Goal: Task Accomplishment & Management: Manage account settings

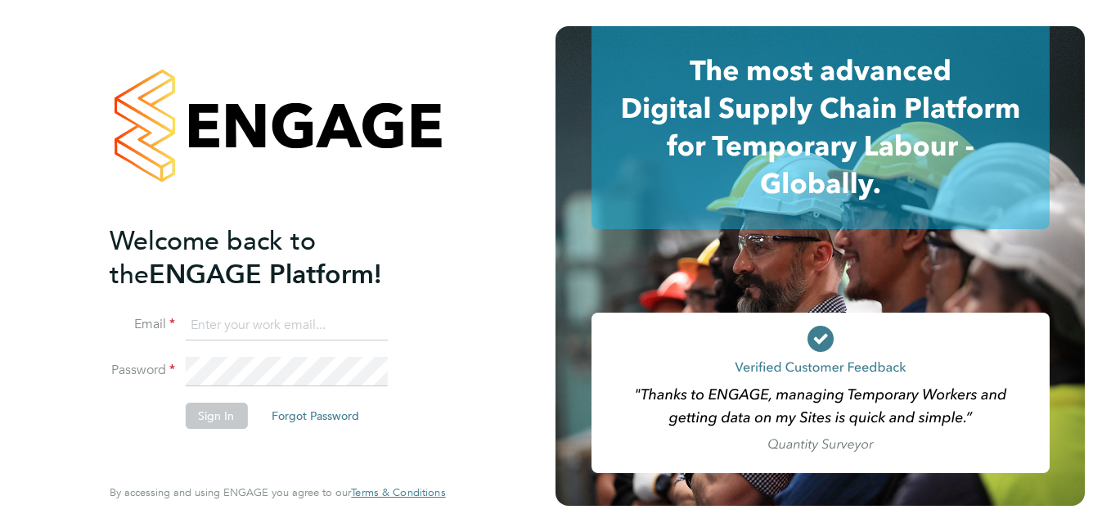
type input "[PERSON_NAME][EMAIL_ADDRESS][PERSON_NAME][DOMAIN_NAME]"
click at [211, 413] on button "Sign In" at bounding box center [216, 415] width 62 height 26
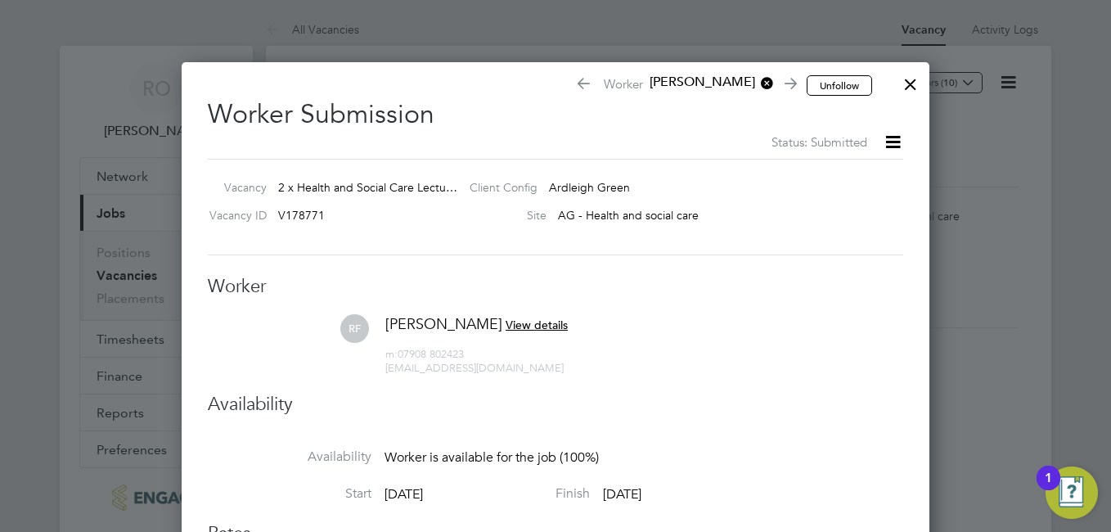
click at [211, 413] on h3 "Availability" at bounding box center [555, 405] width 695 height 24
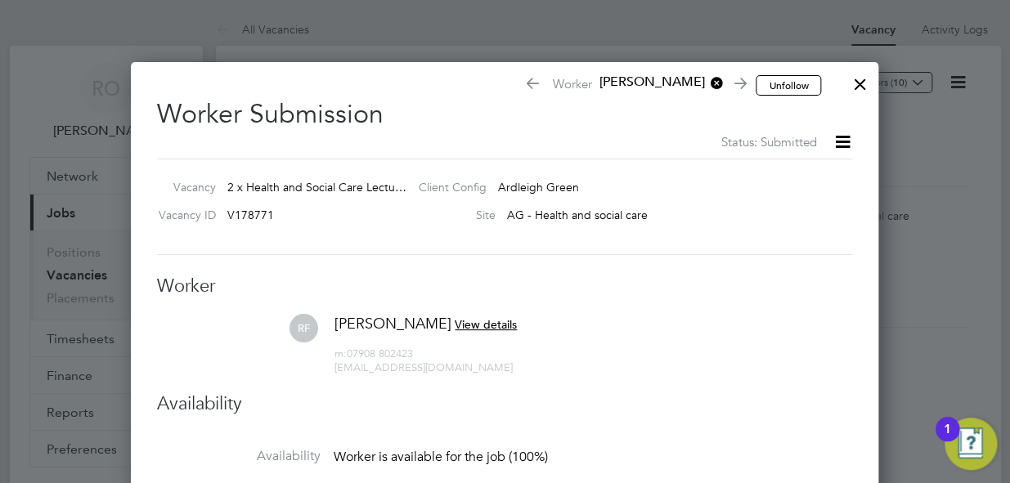
click at [857, 82] on div at bounding box center [859, 79] width 29 height 29
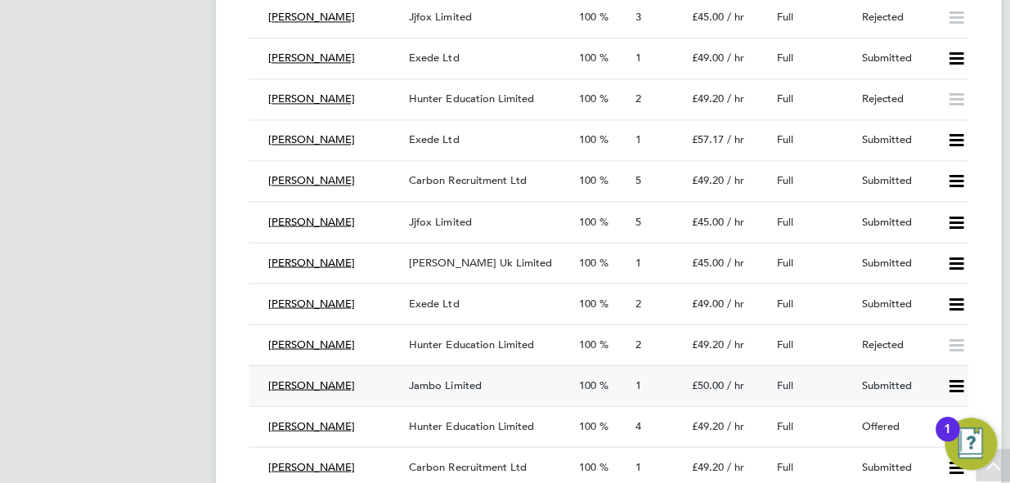
click at [954, 380] on icon at bounding box center [956, 386] width 20 height 13
click at [920, 442] on li "Reject" at bounding box center [934, 441] width 57 height 23
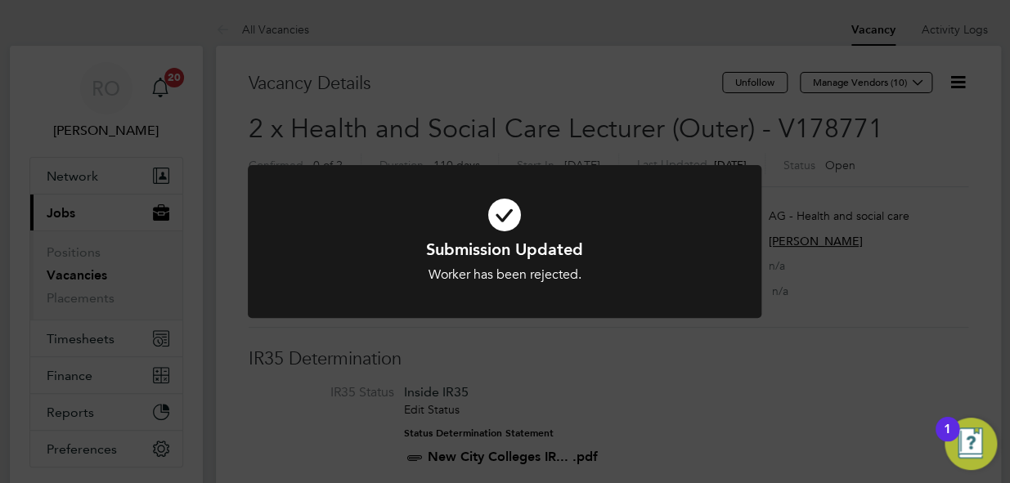
click at [517, 351] on div "Submission Updated Worker has been rejected. Cancel Okay" at bounding box center [505, 241] width 1010 height 483
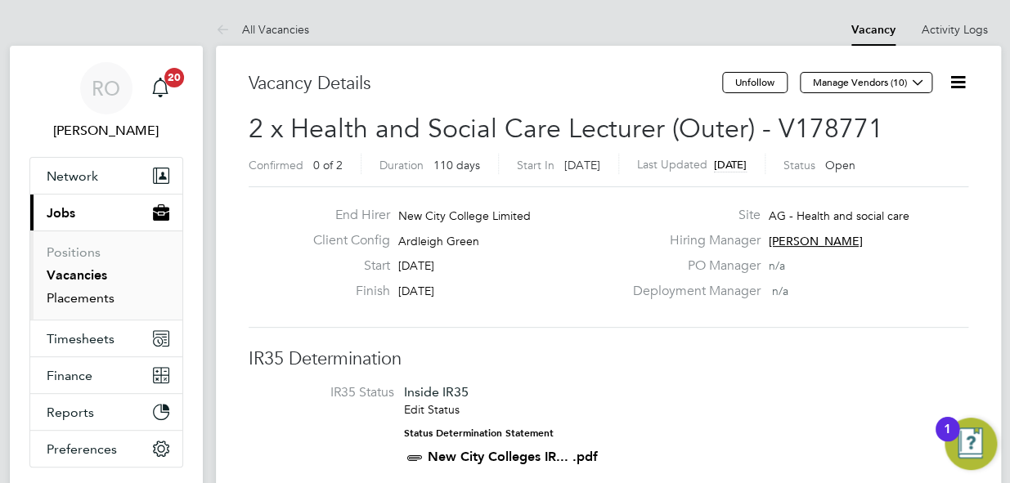
click at [68, 293] on link "Placements" at bounding box center [81, 298] width 68 height 16
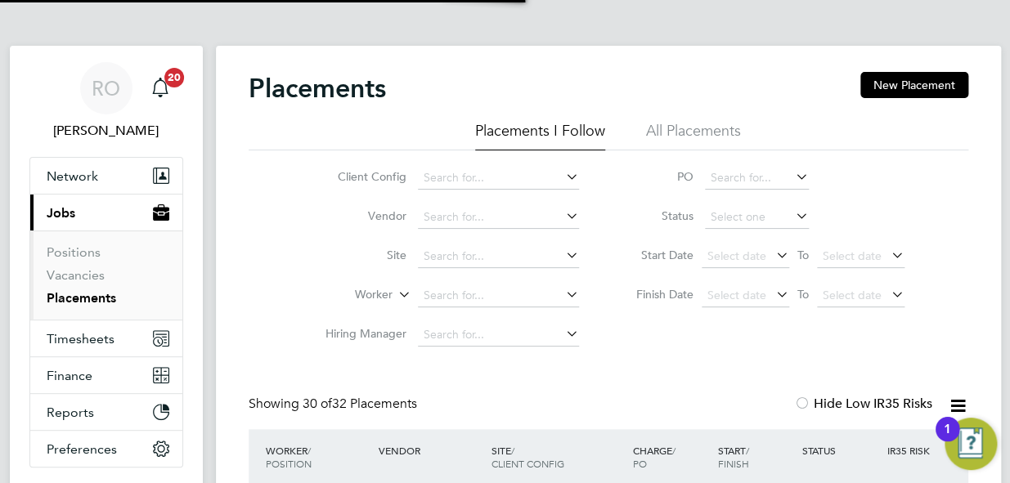
scroll to position [47, 142]
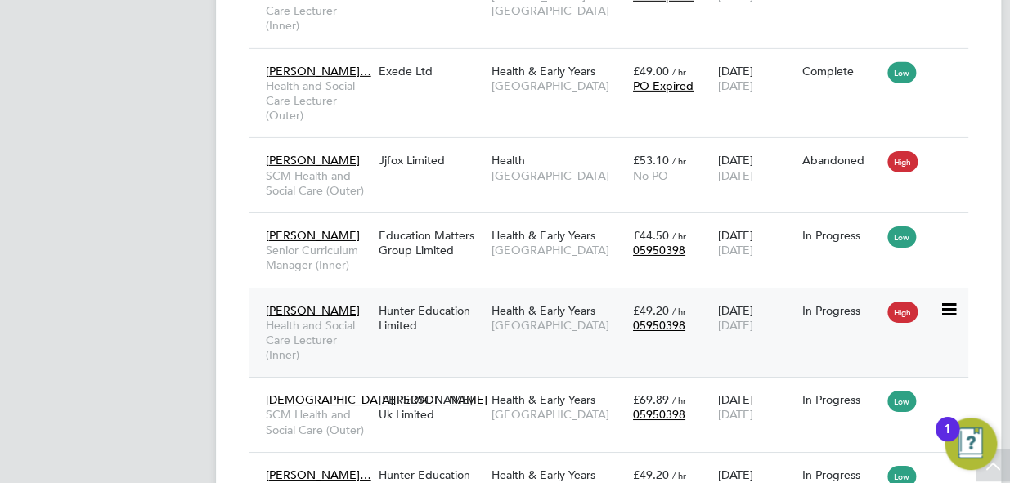
click at [516, 318] on span "Health & Early Years" at bounding box center [544, 310] width 104 height 15
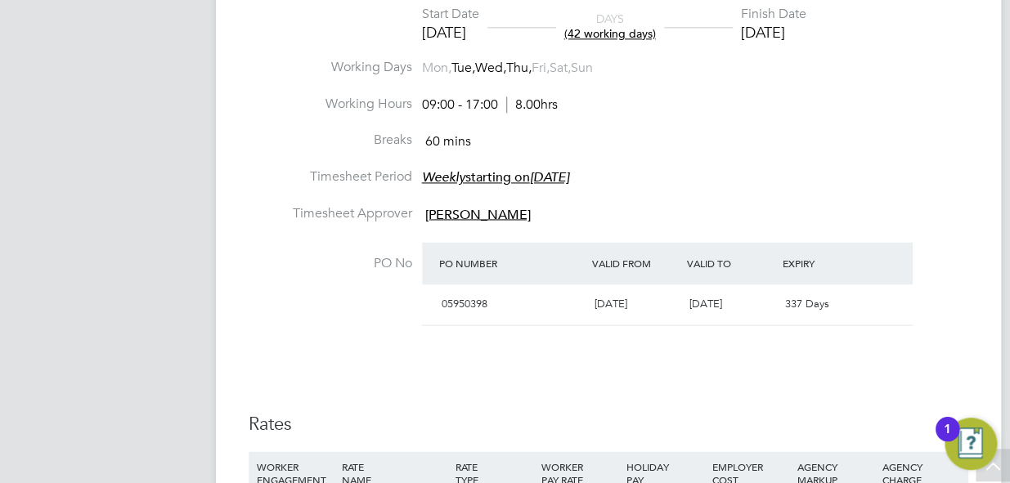
scroll to position [803, 0]
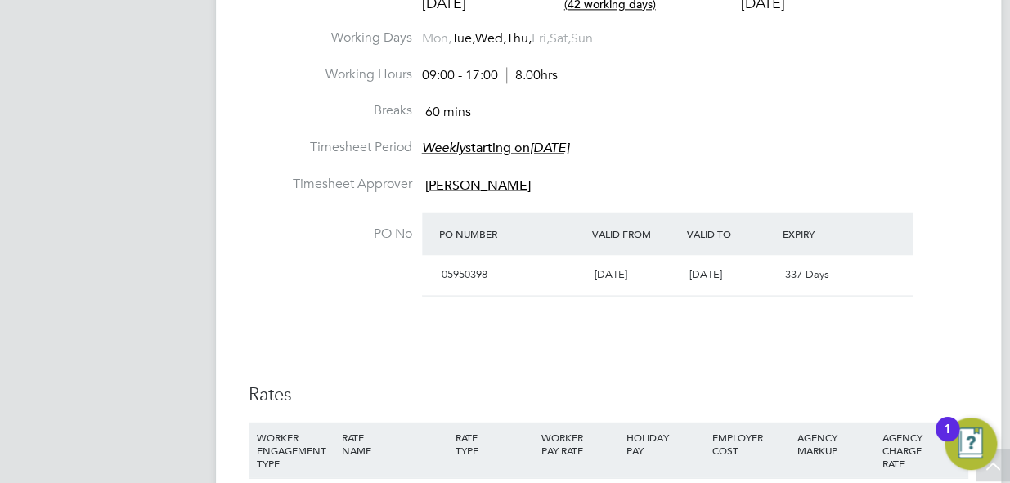
click at [1003, 64] on div "RO [PERSON_NAME] Notifications 20 Applications: Network Sites Workers Current p…" at bounding box center [505, 410] width 1010 height 2426
click at [1005, 27] on div "RO [PERSON_NAME] Notifications 20 Applications: Network Sites Workers Current p…" at bounding box center [505, 410] width 1010 height 2426
click at [1006, 143] on div "RO [PERSON_NAME] Notifications 20 Applications: Network Sites Workers Current p…" at bounding box center [505, 410] width 1010 height 2426
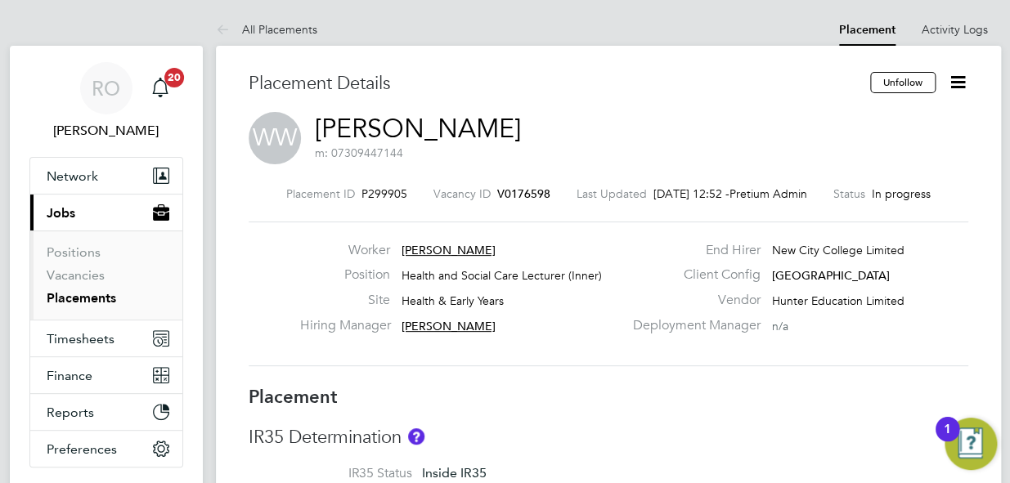
click at [951, 81] on icon at bounding box center [958, 82] width 20 height 20
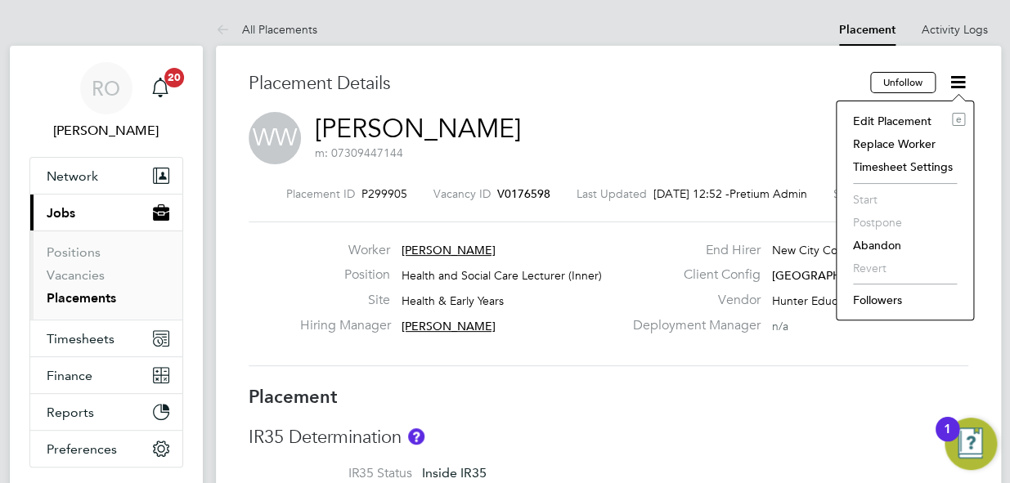
click at [917, 119] on li "Edit Placement e" at bounding box center [905, 121] width 120 height 23
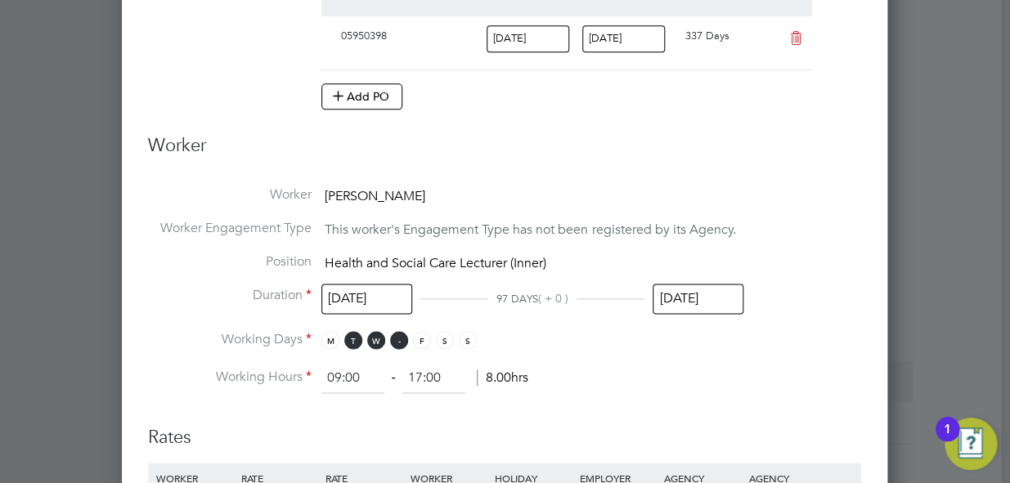
click at [399, 336] on span "T" at bounding box center [399, 340] width 18 height 18
click at [330, 337] on span "M" at bounding box center [330, 340] width 18 height 18
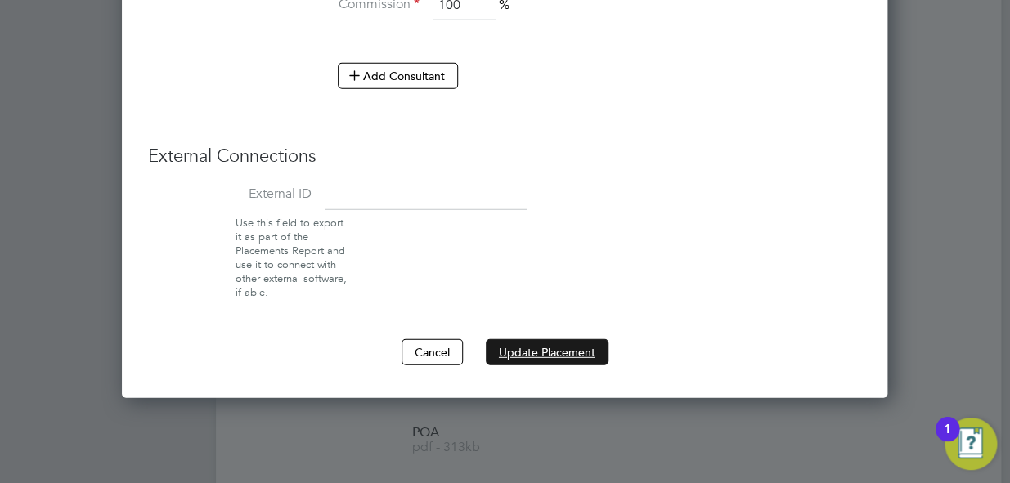
click at [558, 355] on button "Update Placement" at bounding box center [547, 352] width 123 height 26
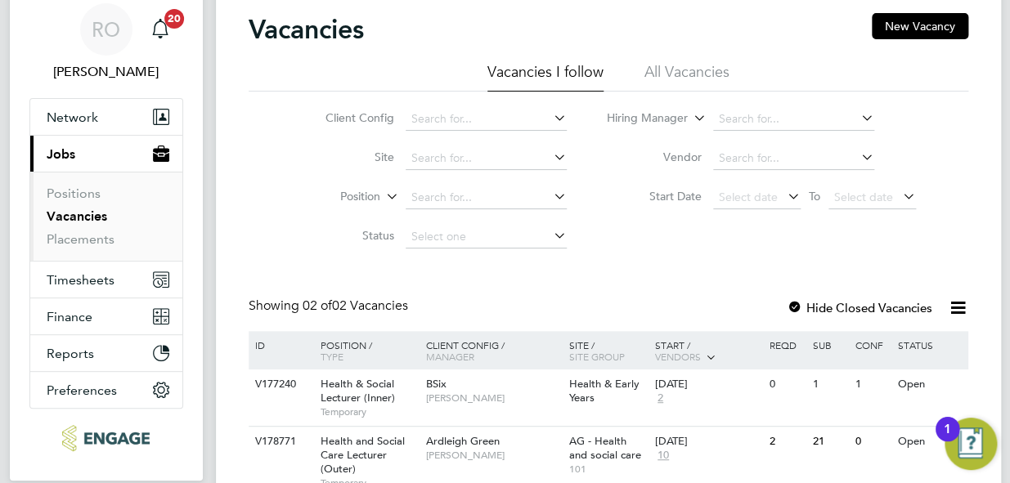
scroll to position [89, 0]
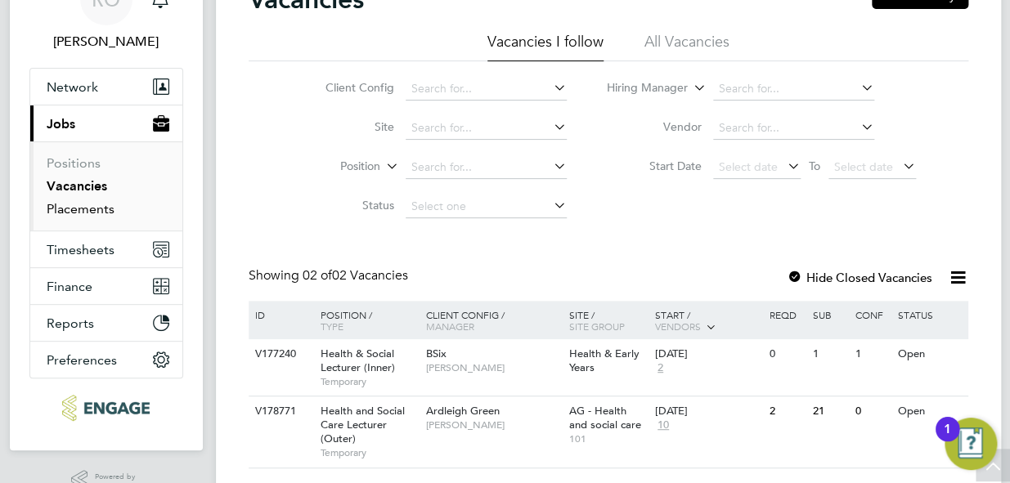
click at [86, 206] on link "Placements" at bounding box center [81, 209] width 68 height 16
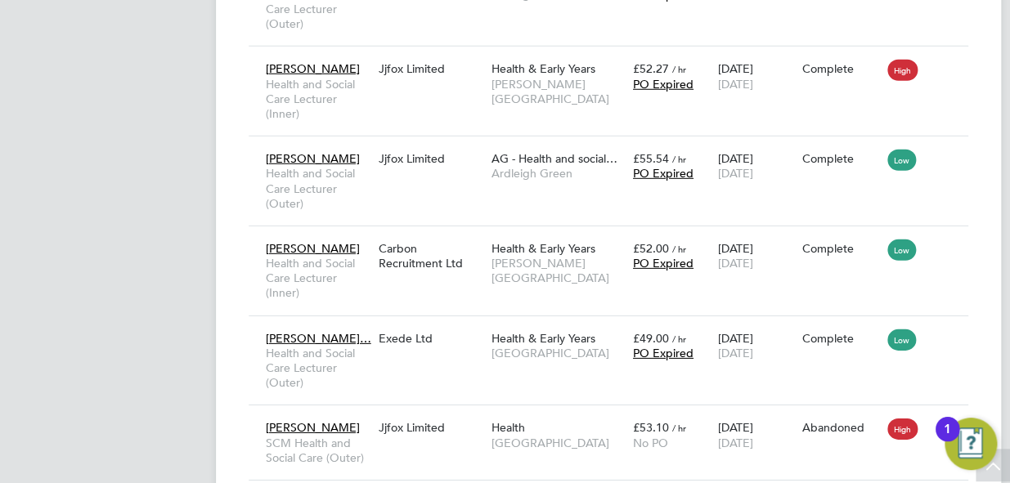
click at [1009, 455] on div at bounding box center [993, 465] width 34 height 33
